Goal: Information Seeking & Learning: Learn about a topic

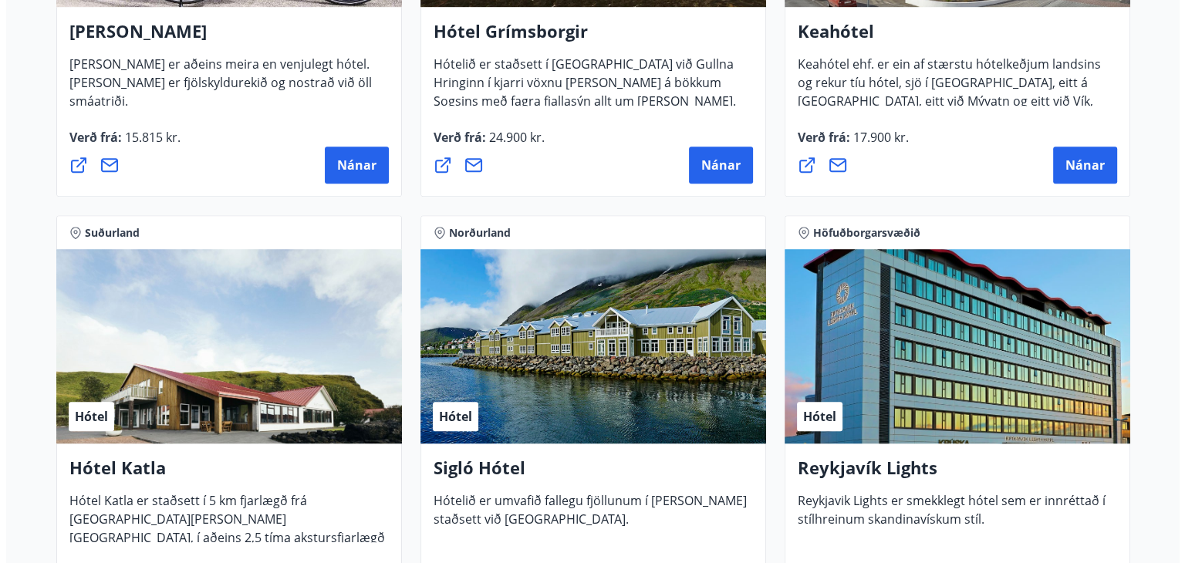
scroll to position [961, 0]
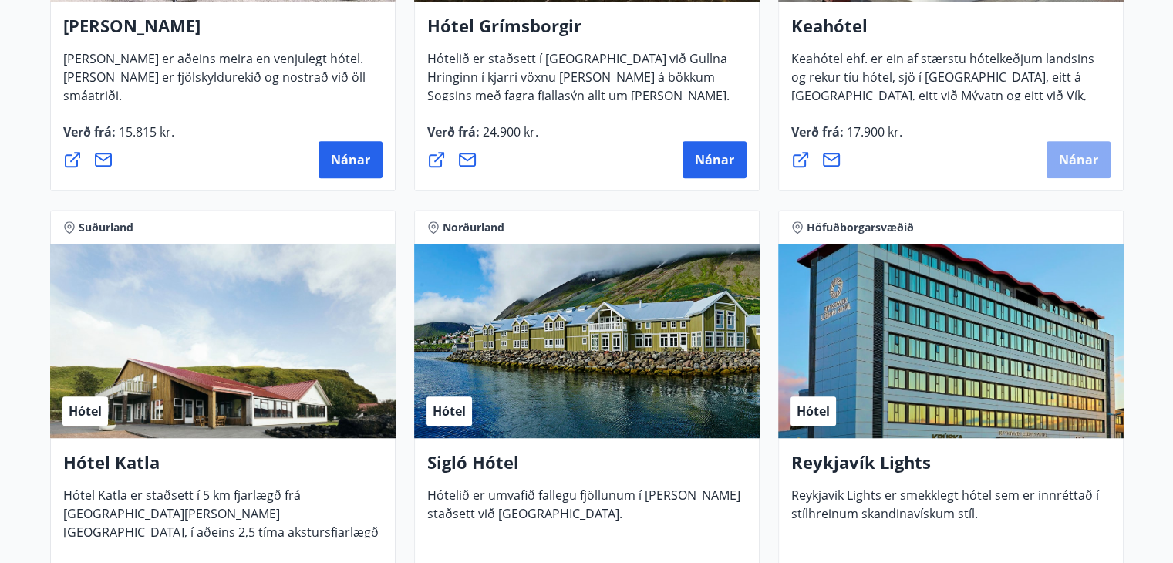
click at [1084, 151] on span "Nánar" at bounding box center [1078, 159] width 39 height 17
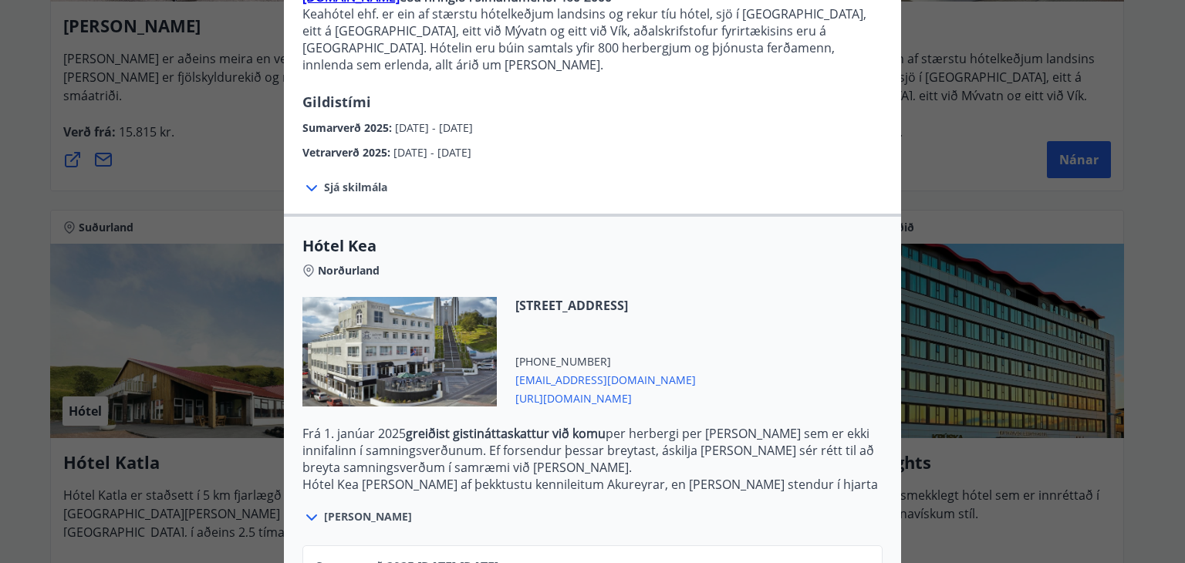
scroll to position [299, 0]
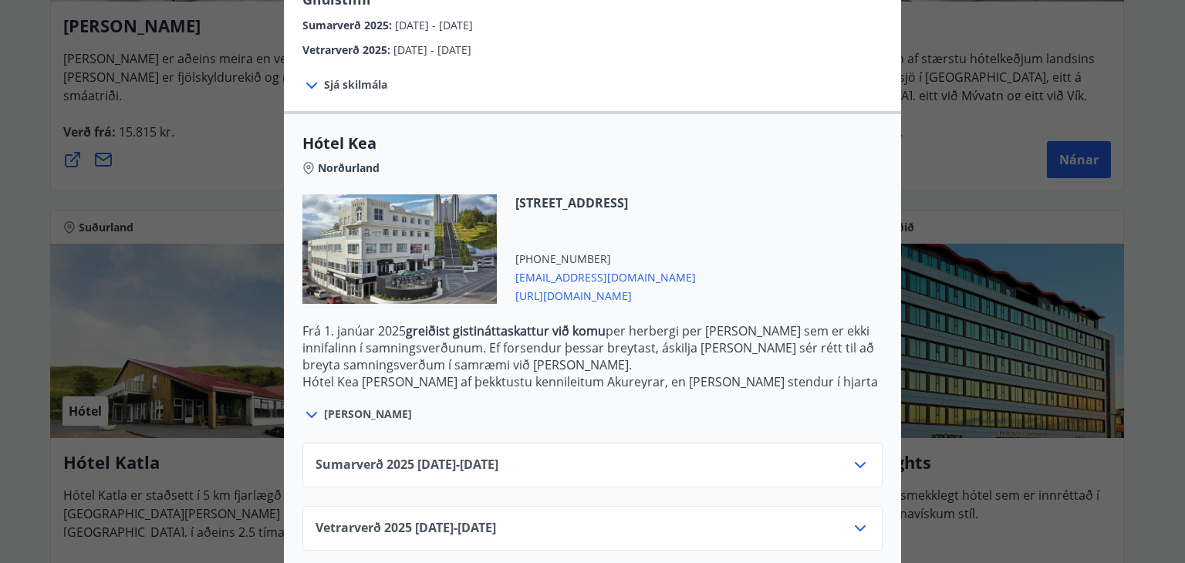
click at [858, 456] on icon at bounding box center [860, 465] width 19 height 19
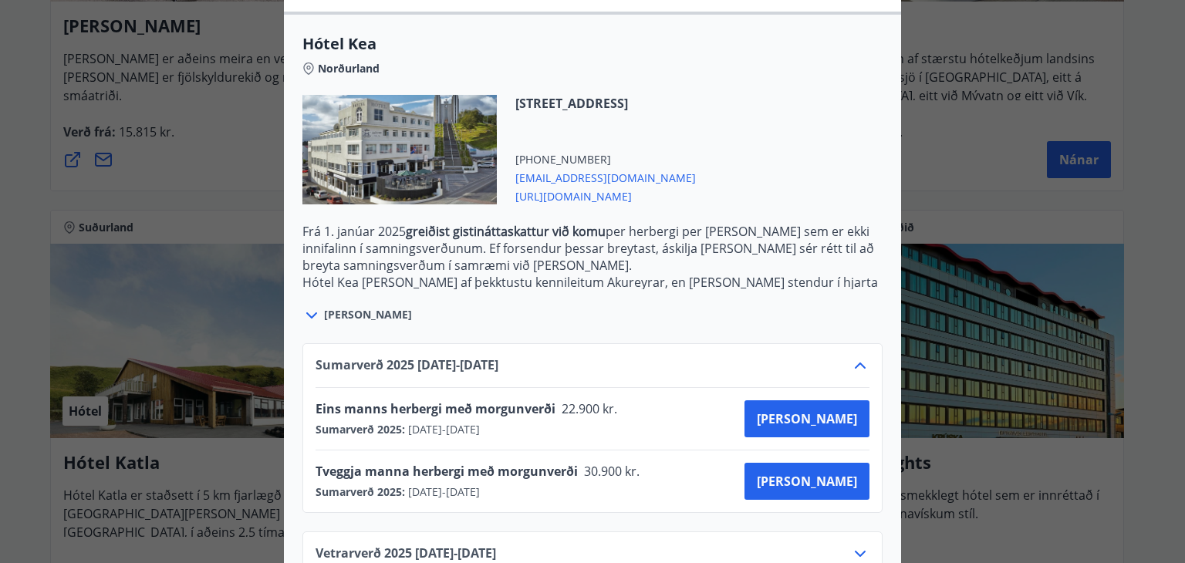
scroll to position [423, 0]
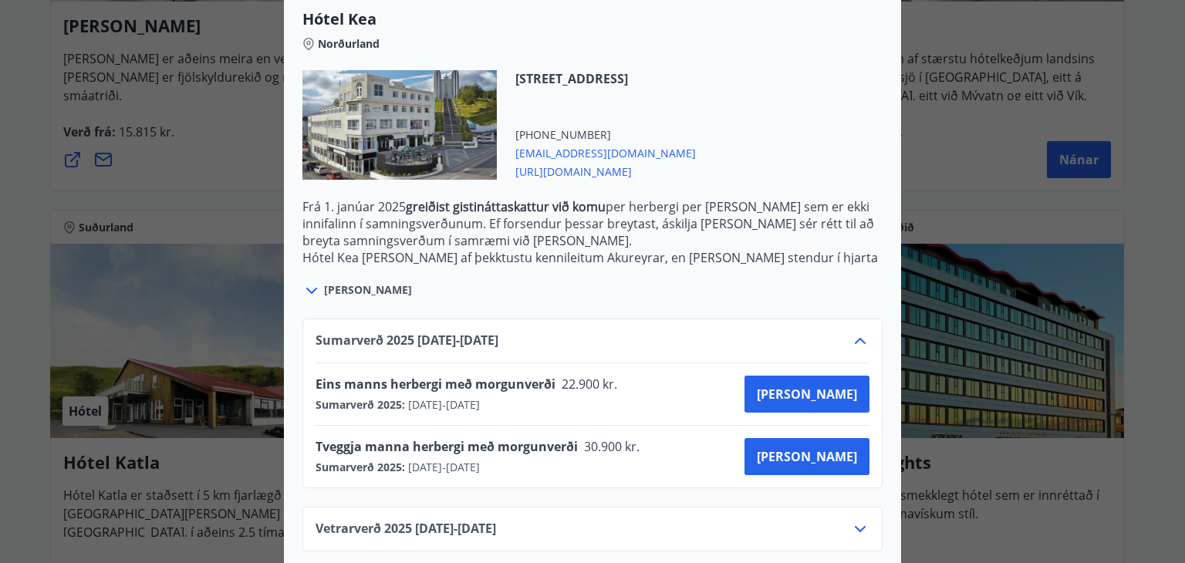
click at [851, 520] on icon at bounding box center [860, 529] width 19 height 19
